Goal: Task Accomplishment & Management: Use online tool/utility

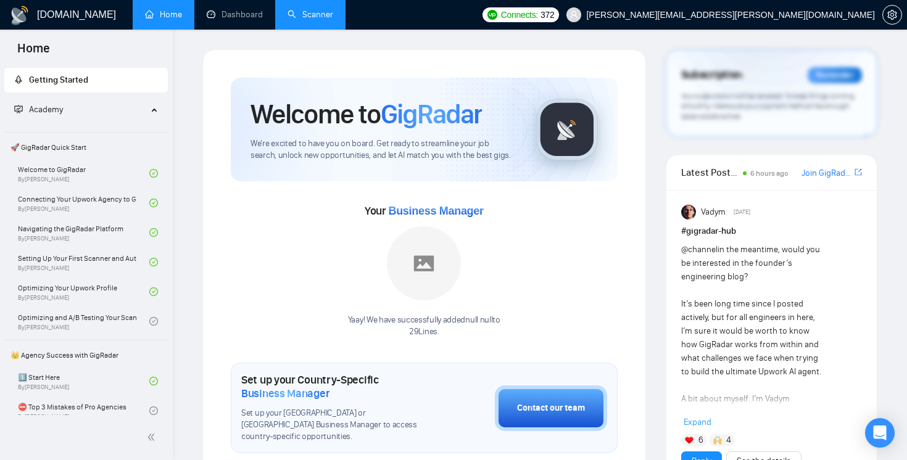
click at [333, 10] on link "Scanner" at bounding box center [311, 14] width 46 height 10
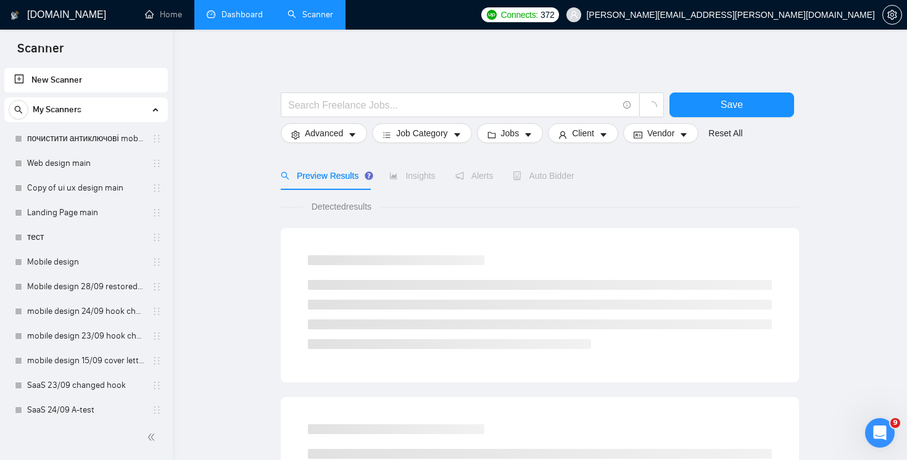
click at [248, 9] on link "Dashboard" at bounding box center [235, 14] width 56 height 10
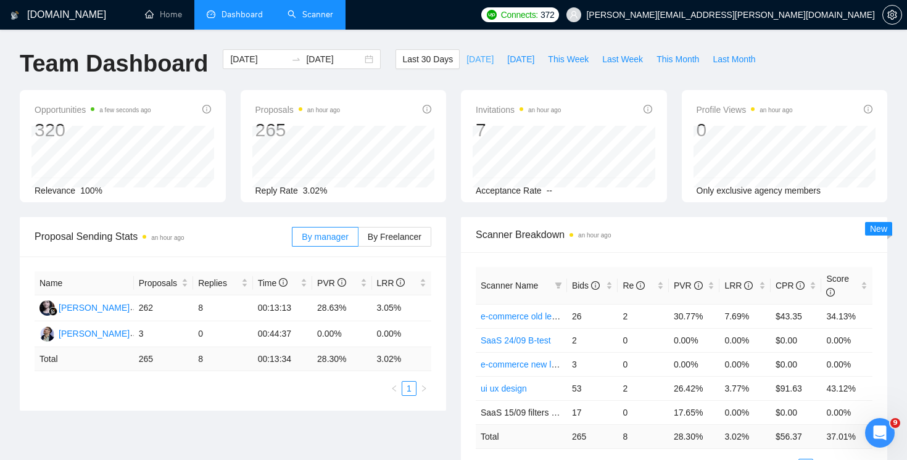
click at [473, 60] on span "[DATE]" at bounding box center [480, 59] width 27 height 14
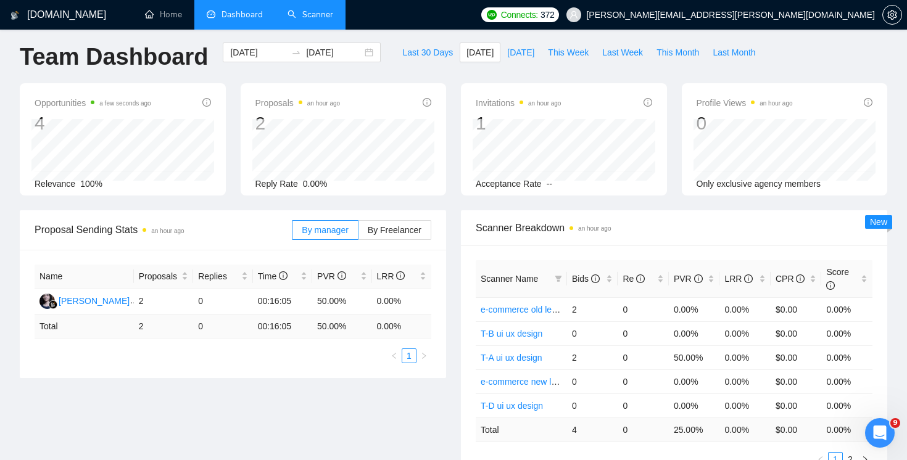
scroll to position [4, 0]
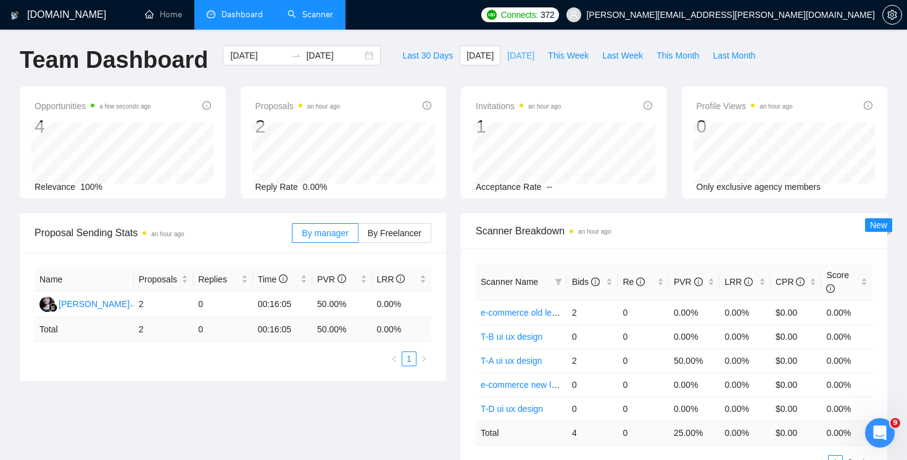
click at [519, 64] on button "[DATE]" at bounding box center [520, 56] width 41 height 20
type input "[DATE]"
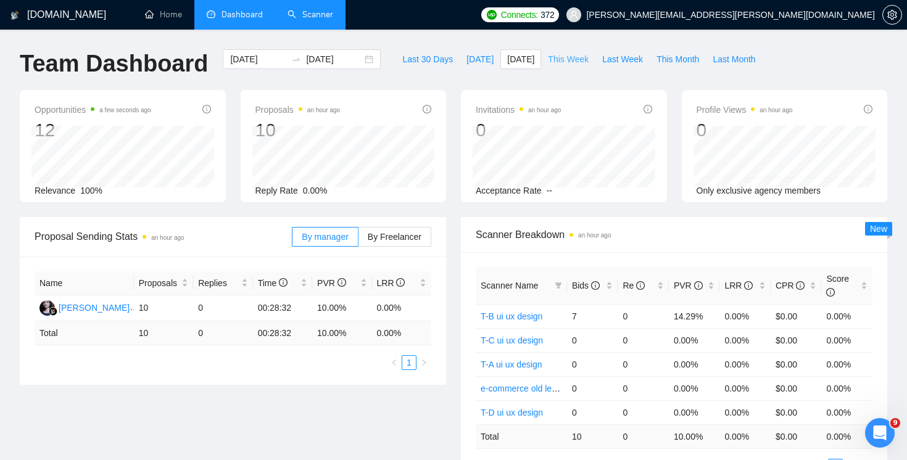
click at [560, 61] on span "This Week" at bounding box center [568, 59] width 41 height 14
type input "[DATE]"
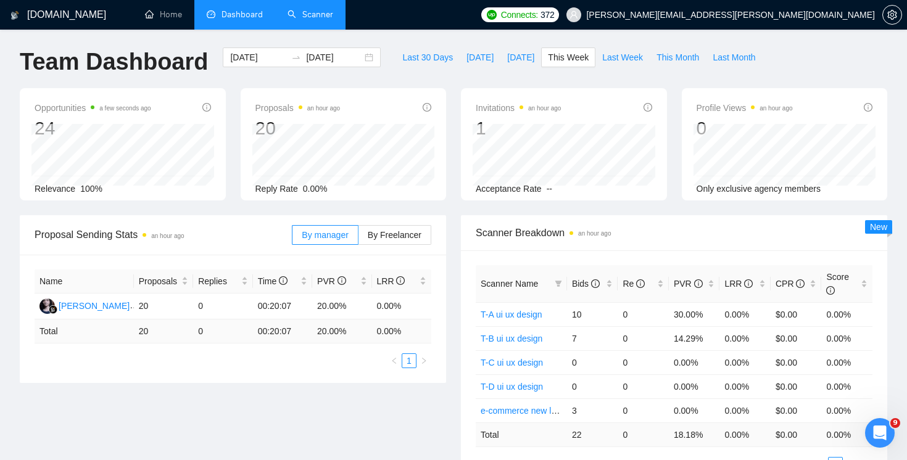
click at [306, 12] on link "Scanner" at bounding box center [311, 14] width 46 height 10
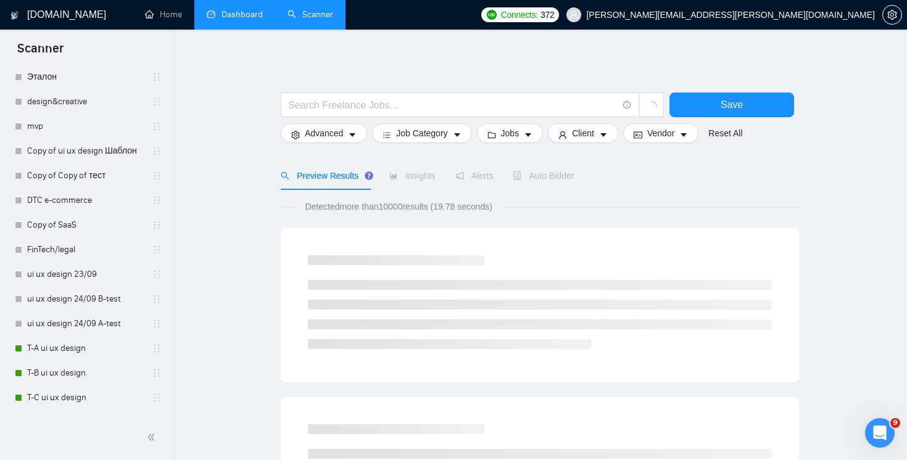
scroll to position [550, 0]
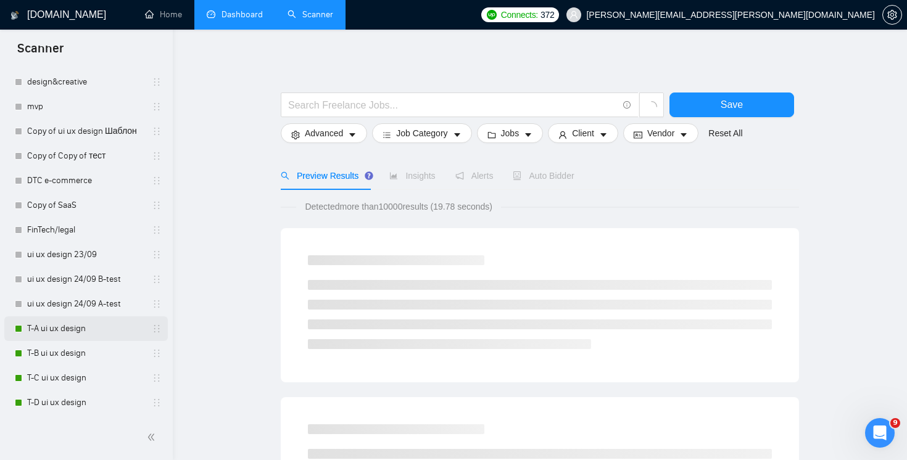
click at [52, 336] on link "T-A ui ux design" at bounding box center [85, 329] width 117 height 25
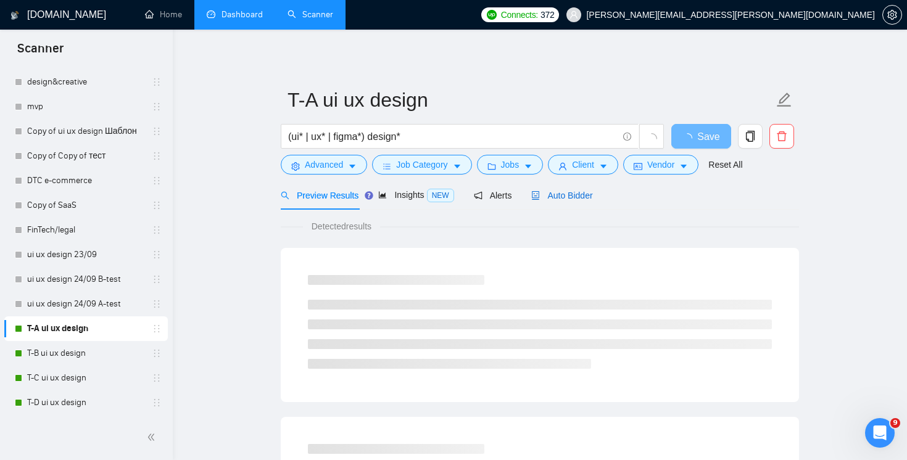
click at [591, 197] on span "Auto Bidder" at bounding box center [561, 196] width 61 height 10
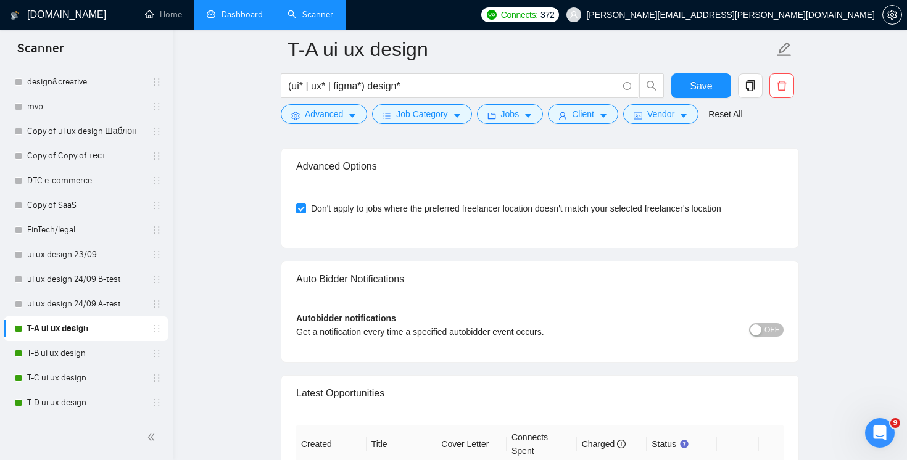
scroll to position [3227, 0]
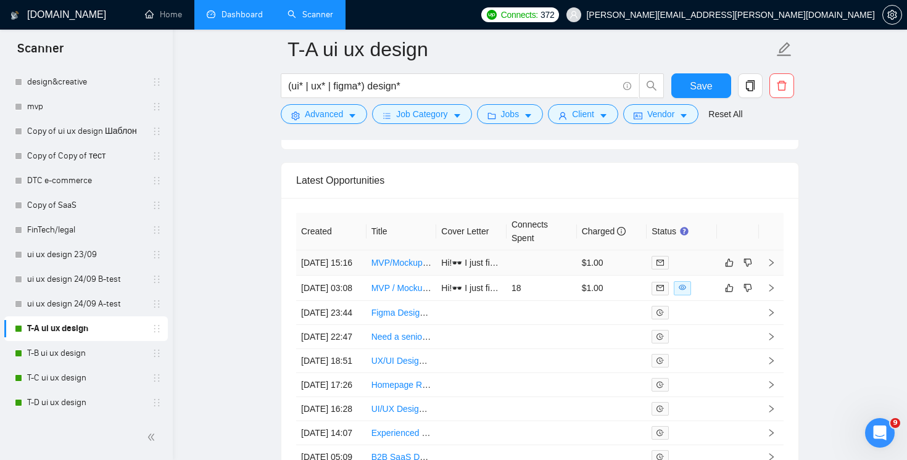
click at [536, 270] on td at bounding box center [542, 263] width 70 height 25
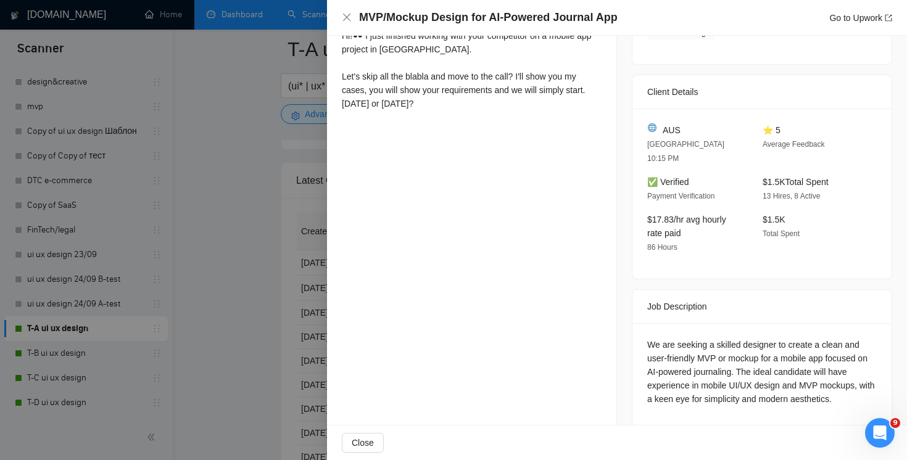
scroll to position [3294, 0]
click at [341, 21] on div "MVP/Mockup Design for AI-Powered Journal App Go to Upwork" at bounding box center [617, 18] width 580 height 36
click at [344, 18] on icon "close" at bounding box center [347, 17] width 10 height 10
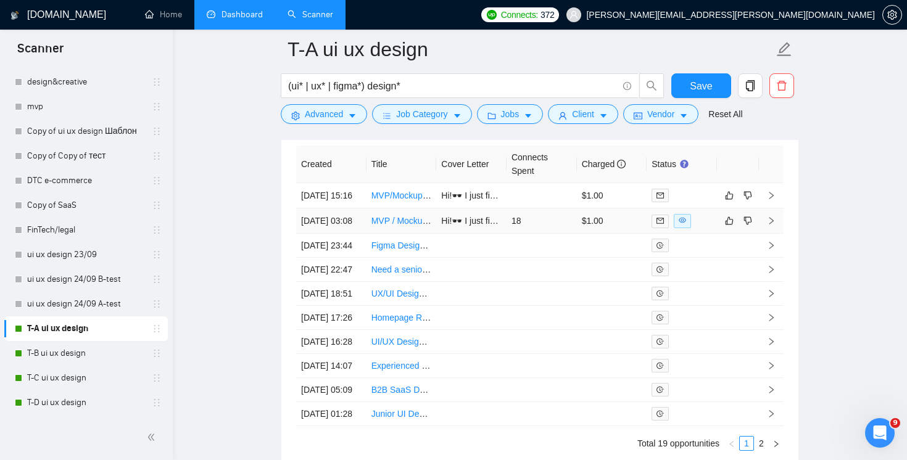
click at [549, 234] on td "18" at bounding box center [542, 221] width 70 height 25
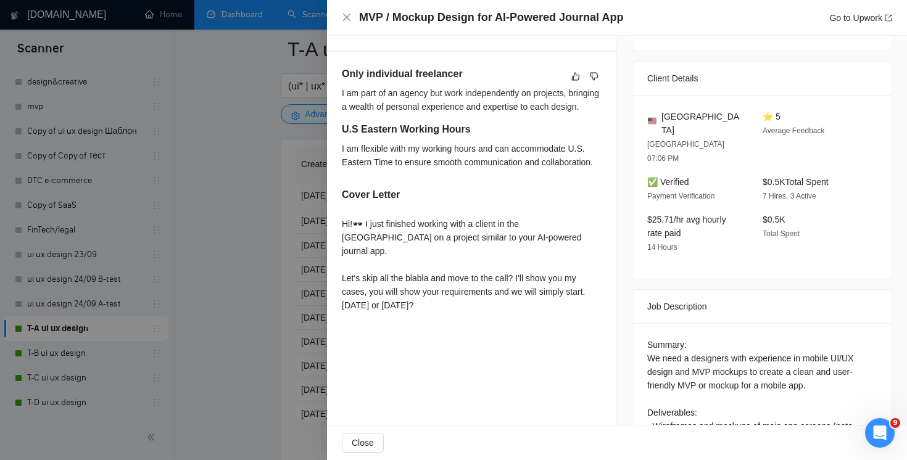
scroll to position [288, 0]
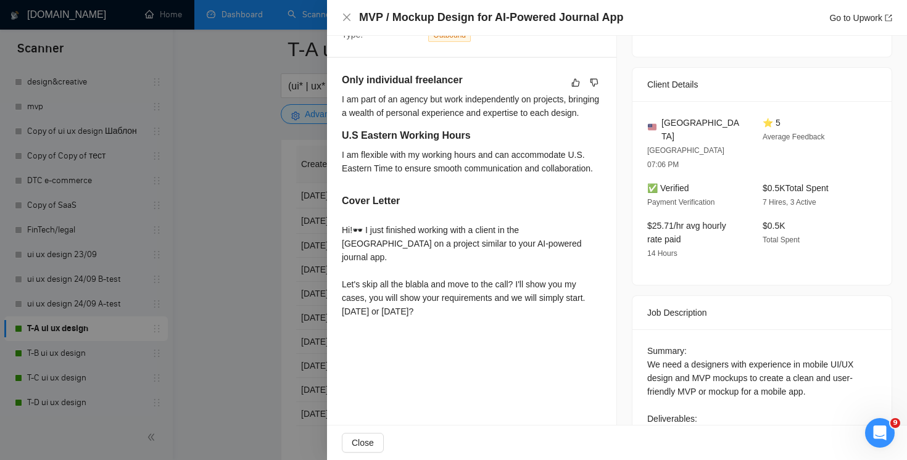
click at [352, 17] on div "MVP / Mockup Design for AI-Powered Journal App Go to Upwork" at bounding box center [617, 17] width 550 height 15
click at [348, 16] on icon "close" at bounding box center [346, 17] width 7 height 7
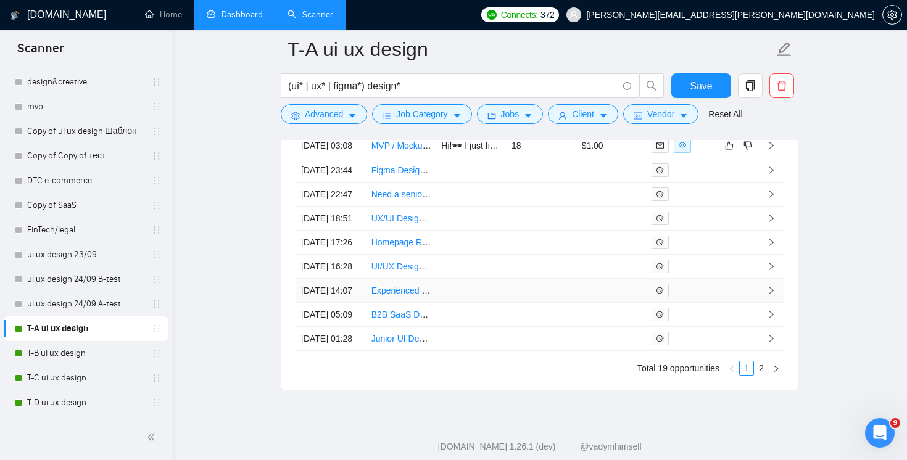
scroll to position [3506, 0]
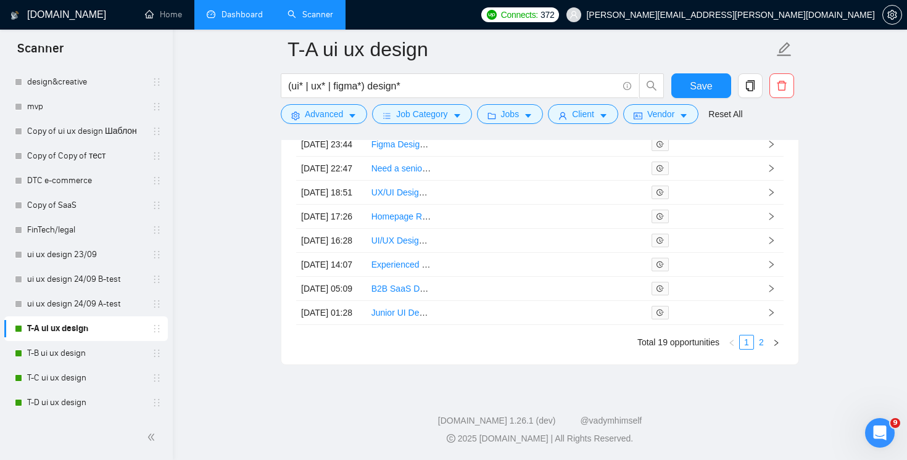
click at [763, 349] on link "2" at bounding box center [762, 343] width 14 height 14
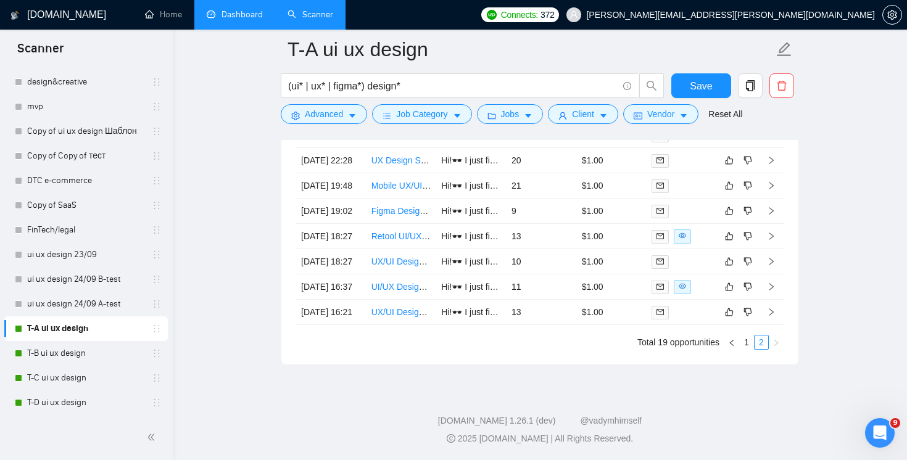
scroll to position [3297, 0]
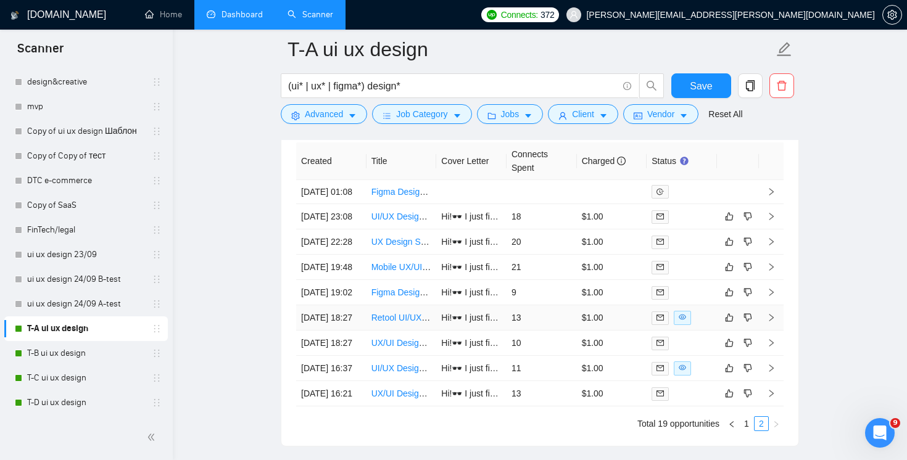
click at [700, 325] on div at bounding box center [682, 318] width 60 height 14
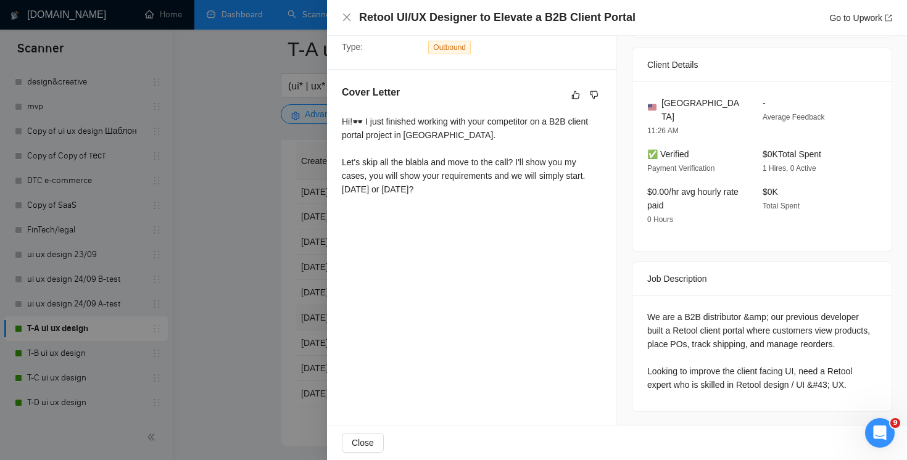
scroll to position [3464, 0]
click at [340, 12] on div "Retool UI/UX Designer to Elevate a B2B Client Portal Go to Upwork" at bounding box center [617, 18] width 580 height 36
click at [345, 15] on icon "close" at bounding box center [347, 17] width 10 height 10
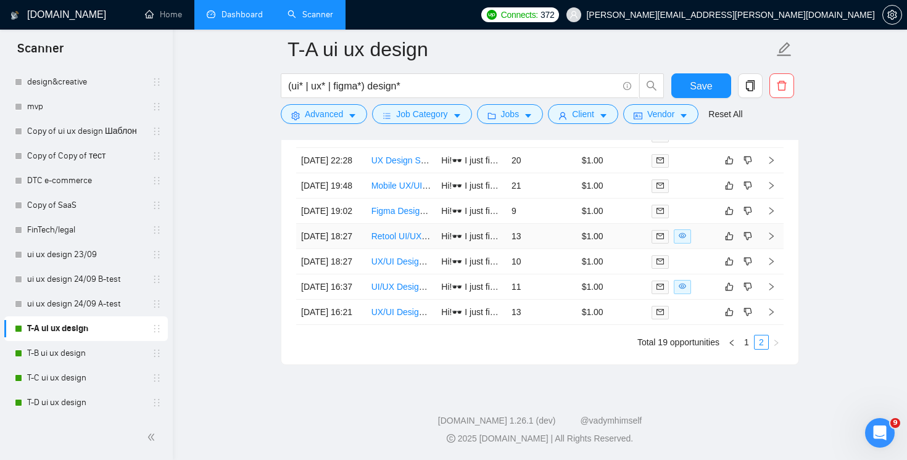
click at [713, 224] on td at bounding box center [682, 236] width 70 height 25
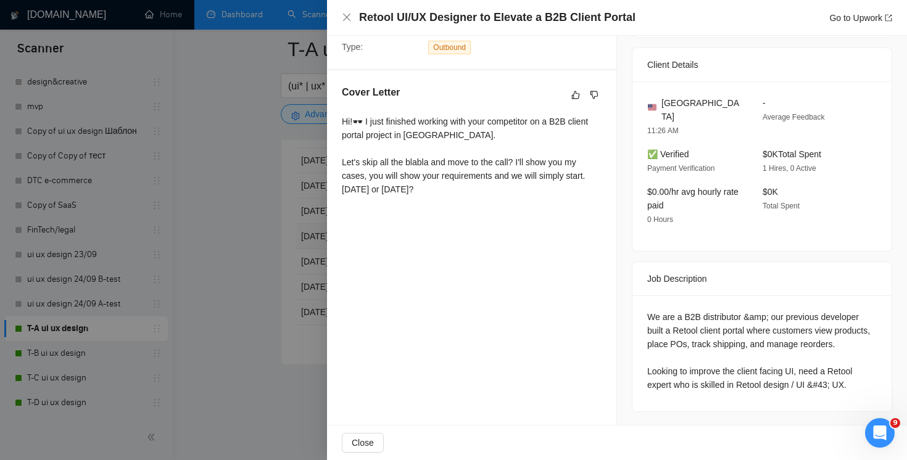
scroll to position [3491, 0]
click at [346, 21] on icon "close" at bounding box center [347, 17] width 10 height 10
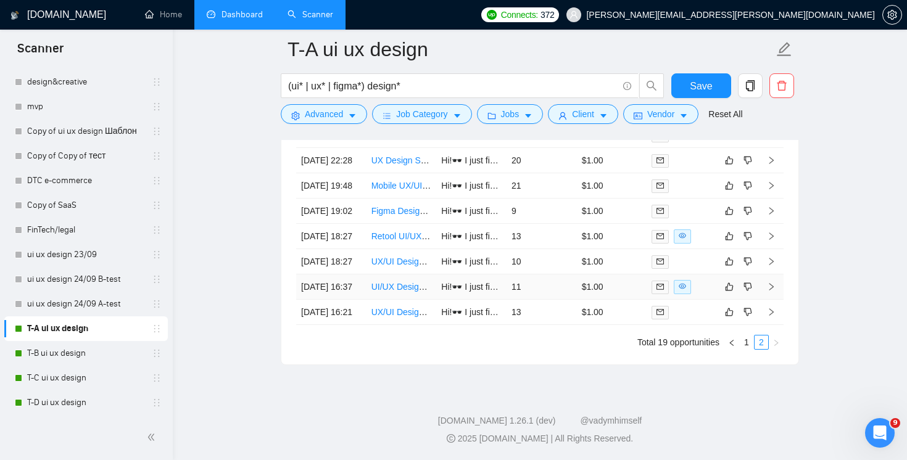
click at [680, 281] on td at bounding box center [682, 287] width 70 height 25
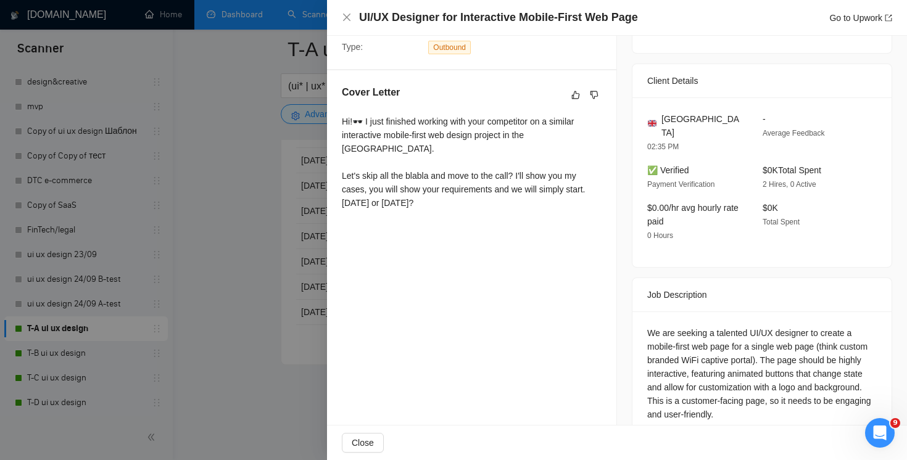
scroll to position [291, 0]
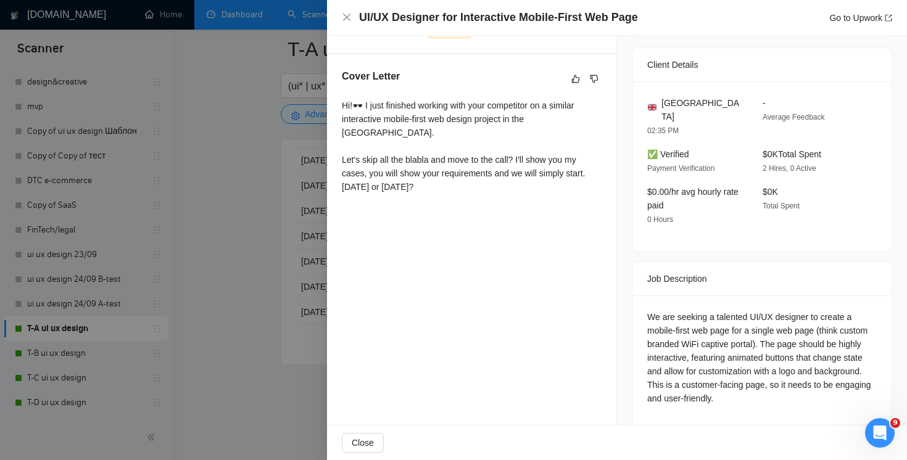
click at [341, 24] on div "UI/UX Designer for Interactive Mobile-First Web Page Go to Upwork" at bounding box center [617, 18] width 580 height 36
click at [344, 18] on icon "close" at bounding box center [347, 17] width 10 height 10
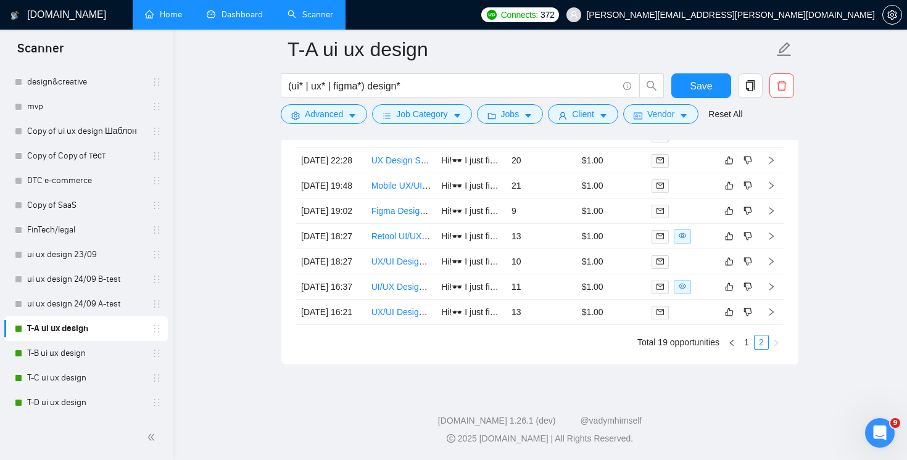
click at [166, 18] on link "Home" at bounding box center [163, 14] width 37 height 10
